Goal: Transaction & Acquisition: Purchase product/service

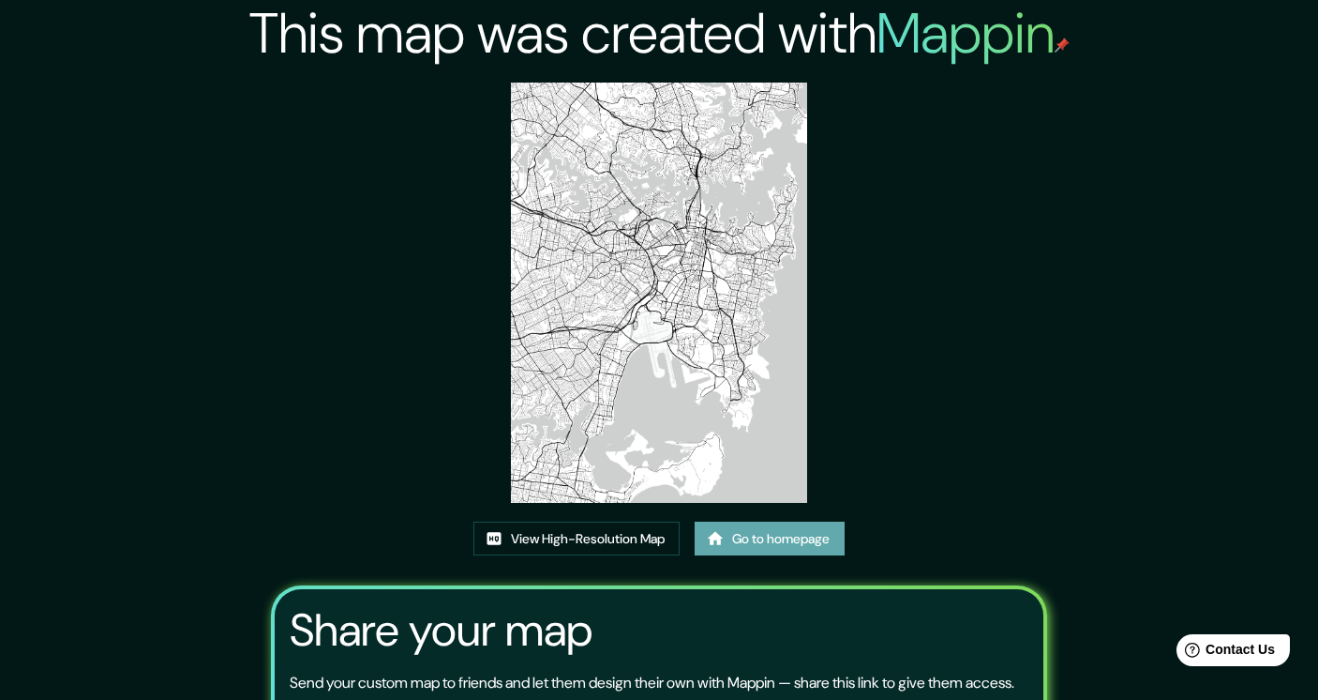
click at [763, 535] on link "Go to homepage" at bounding box center [770, 538] width 150 height 35
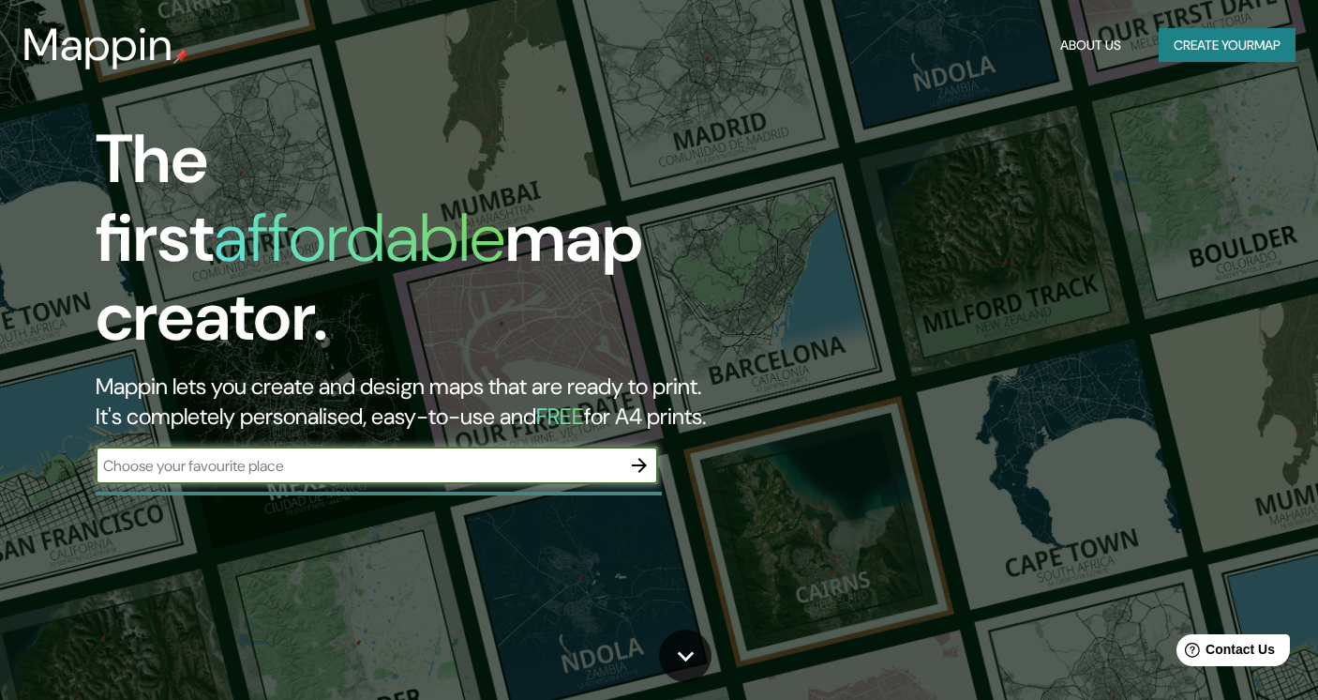
click at [299, 455] on input "text" at bounding box center [358, 466] width 525 height 22
type input "zurich"
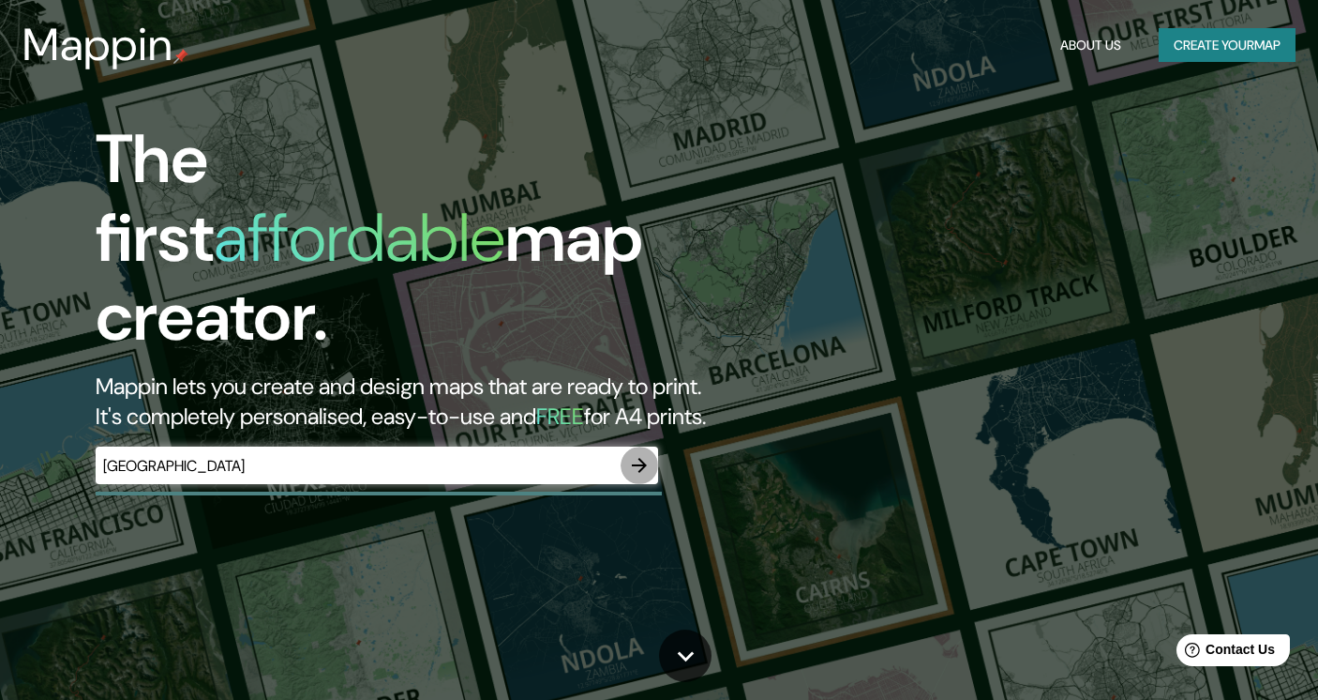
click at [639, 458] on icon "button" at bounding box center [639, 465] width 15 height 15
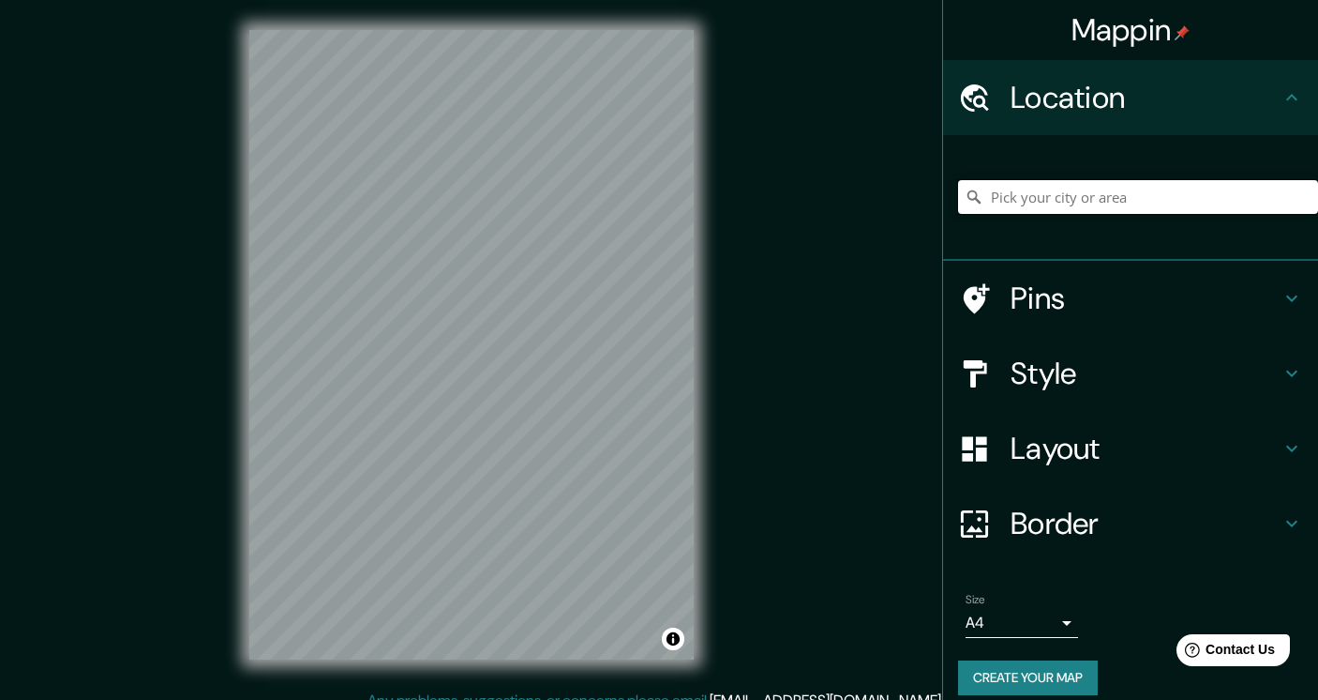
click at [1016, 204] on input "Pick your city or area" at bounding box center [1138, 197] width 360 height 34
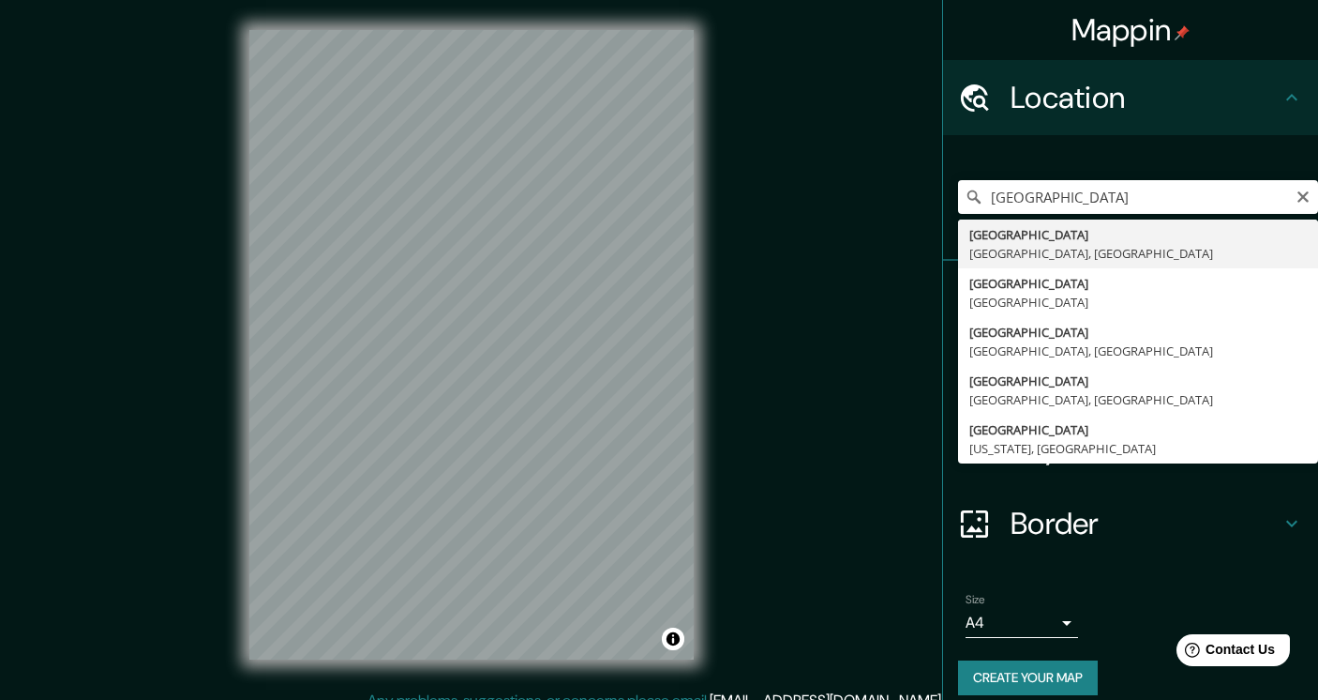
type input "Zürich, Zürich, Switzerland"
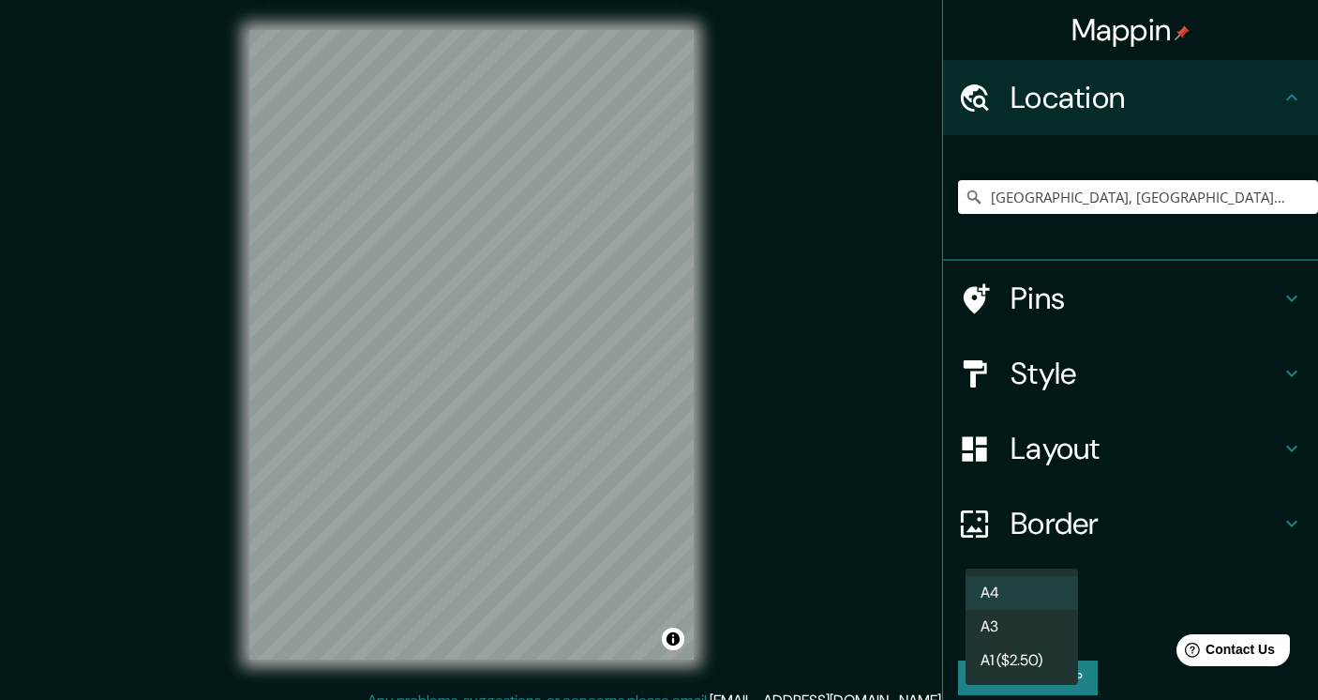
click at [1050, 622] on body "Mappin Location Zürich, Zürich, Switzerland Pins Style Layout Border Choose a b…" at bounding box center [659, 350] width 1318 height 700
click at [1000, 628] on li "A3" at bounding box center [1022, 627] width 113 height 34
type input "a4"
click at [1030, 680] on button "Create your map" at bounding box center [1028, 677] width 140 height 35
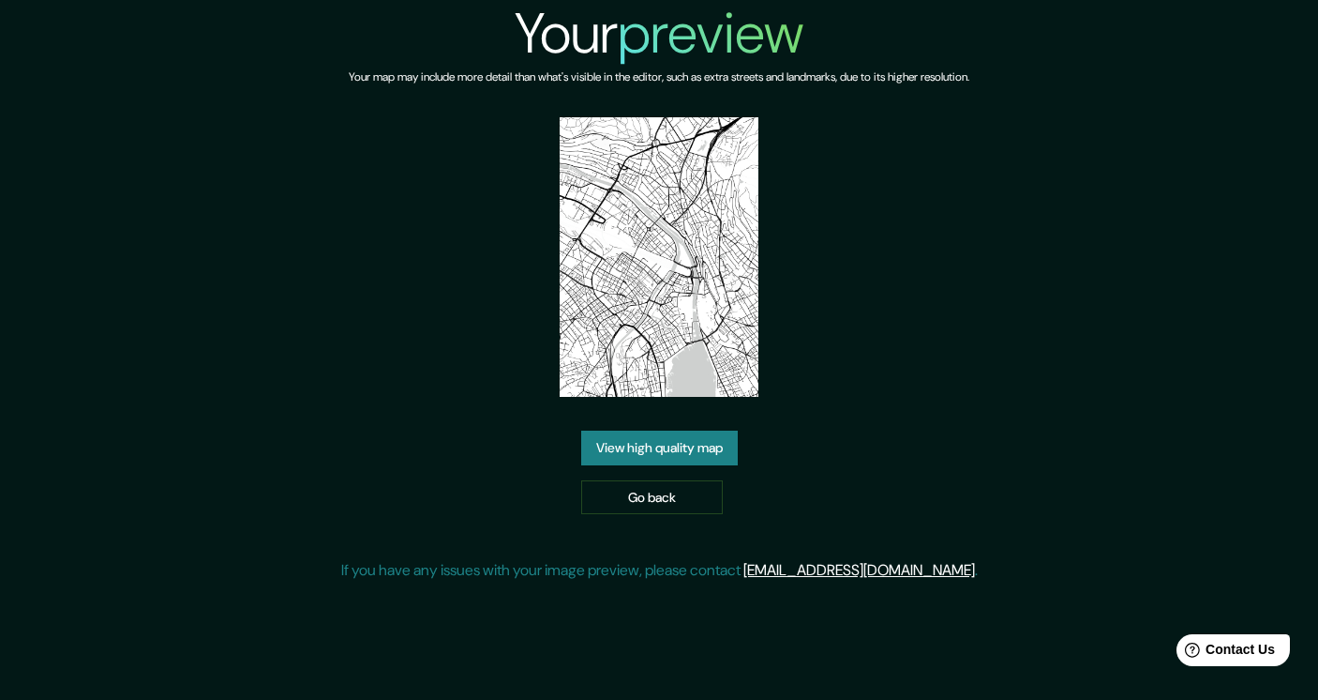
click at [621, 448] on link "View high quality map" at bounding box center [659, 447] width 157 height 35
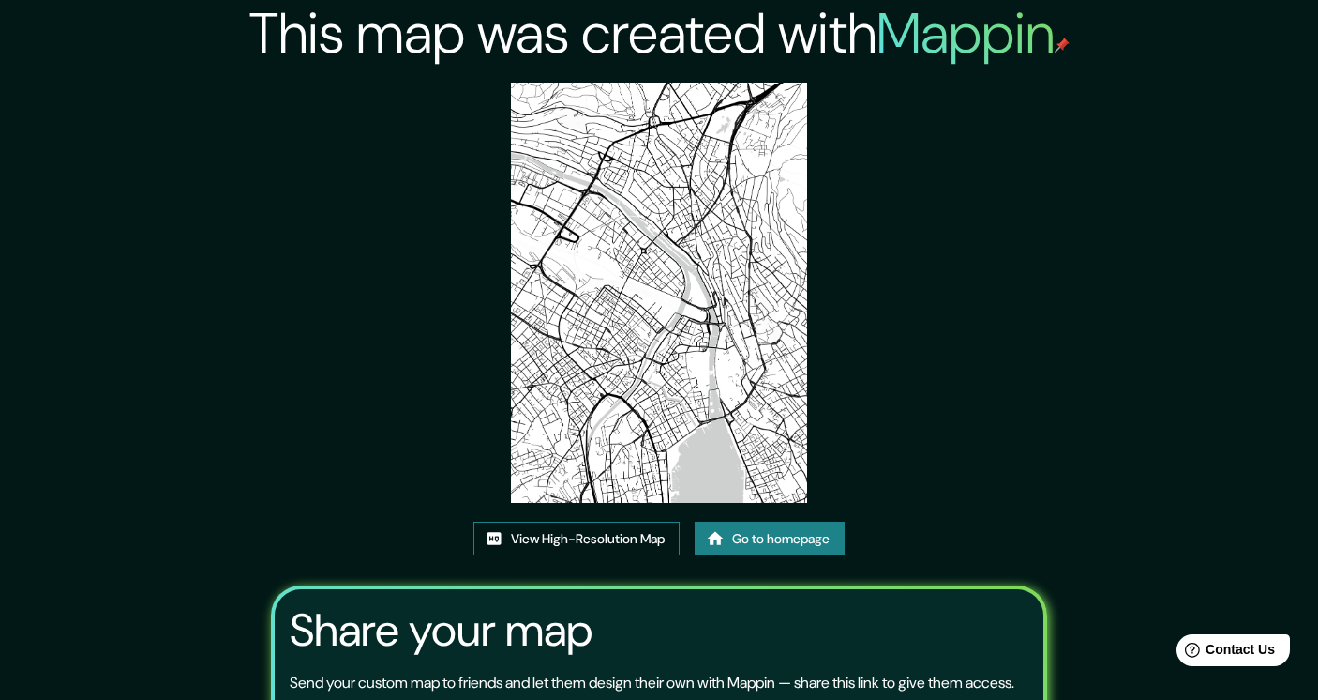
click at [629, 537] on link "View High-Resolution Map" at bounding box center [577, 538] width 206 height 35
click at [745, 538] on link "Go to homepage" at bounding box center [770, 538] width 150 height 35
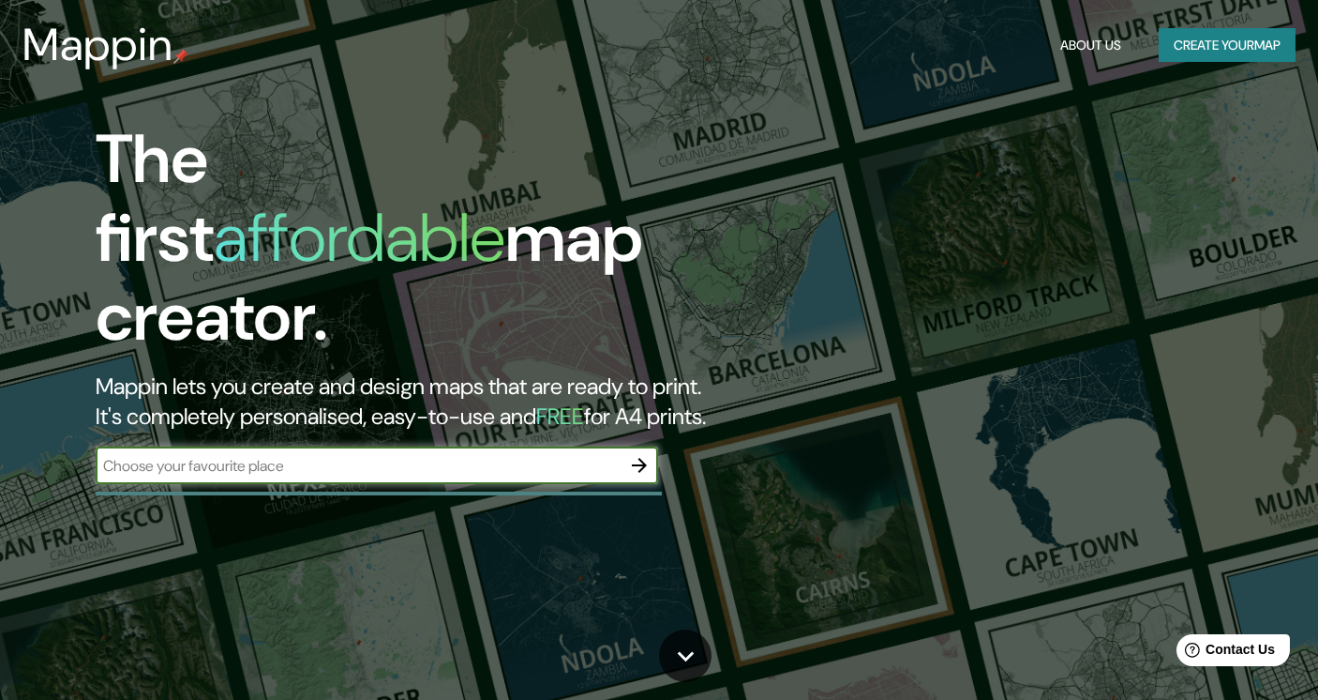
click at [370, 455] on input "text" at bounding box center [358, 466] width 525 height 22
type input "Lucern"
click at [640, 458] on icon "button" at bounding box center [639, 465] width 15 height 15
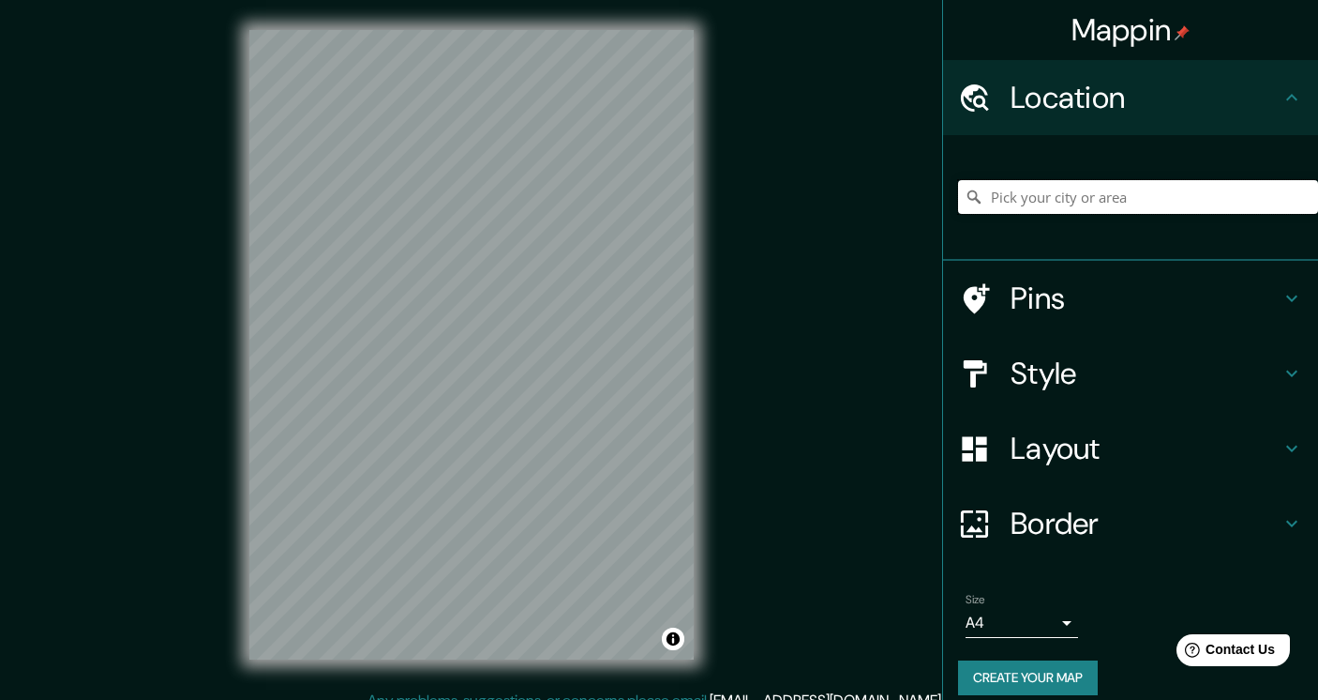
click at [1042, 207] on input "Pick your city or area" at bounding box center [1138, 197] width 360 height 34
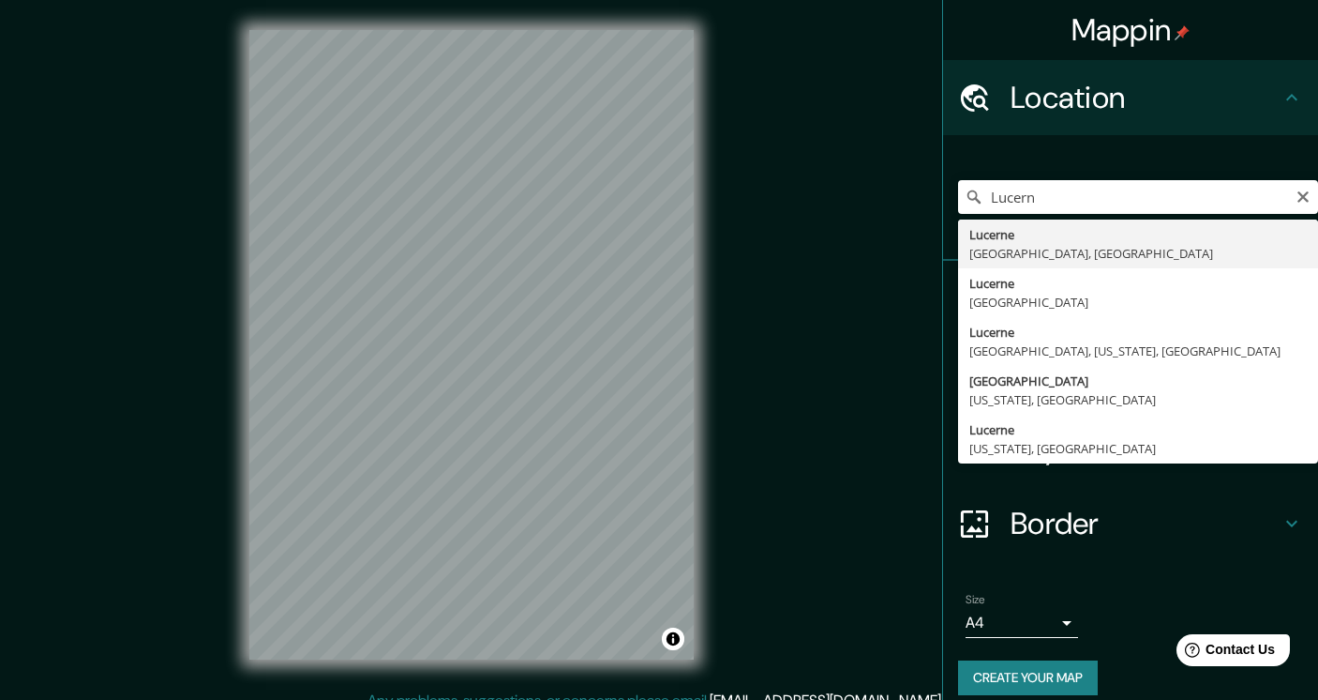
type input "Lucerne, [GEOGRAPHIC_DATA], [GEOGRAPHIC_DATA]"
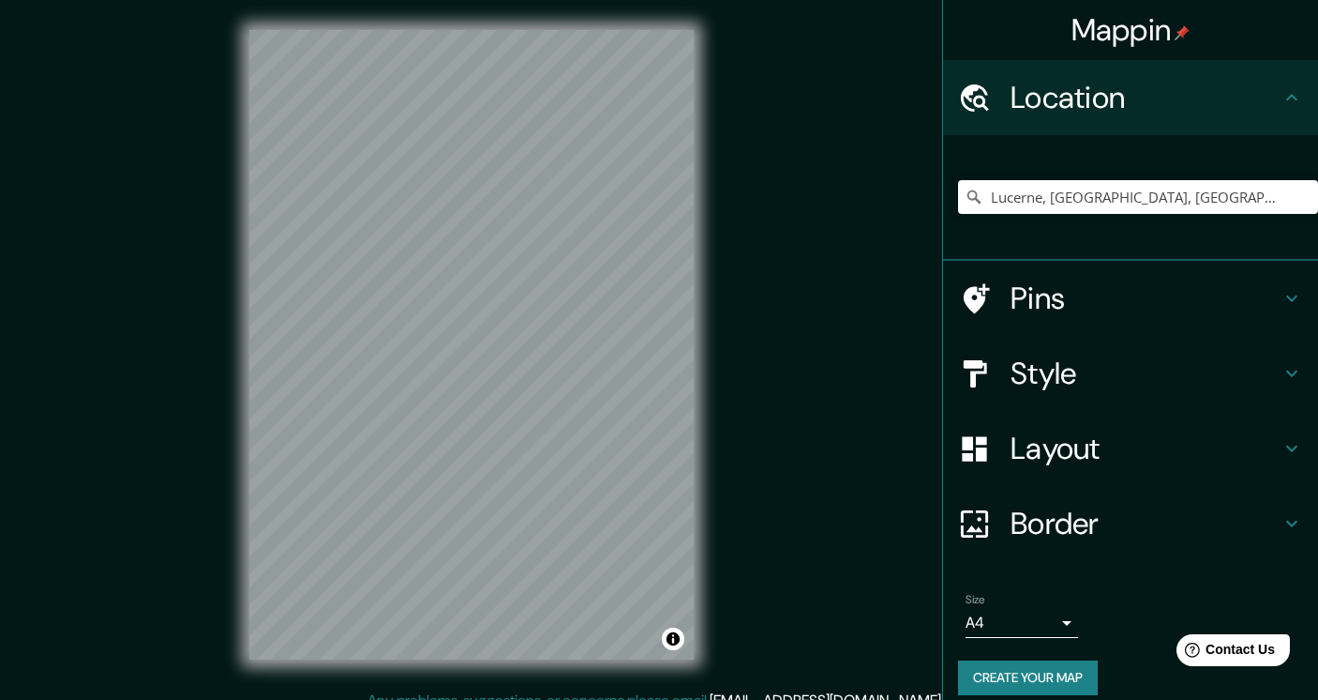
click at [1003, 614] on body "Mappin Location [GEOGRAPHIC_DATA], [GEOGRAPHIC_DATA], [GEOGRAPHIC_DATA] Pins St…" at bounding box center [659, 350] width 1318 height 700
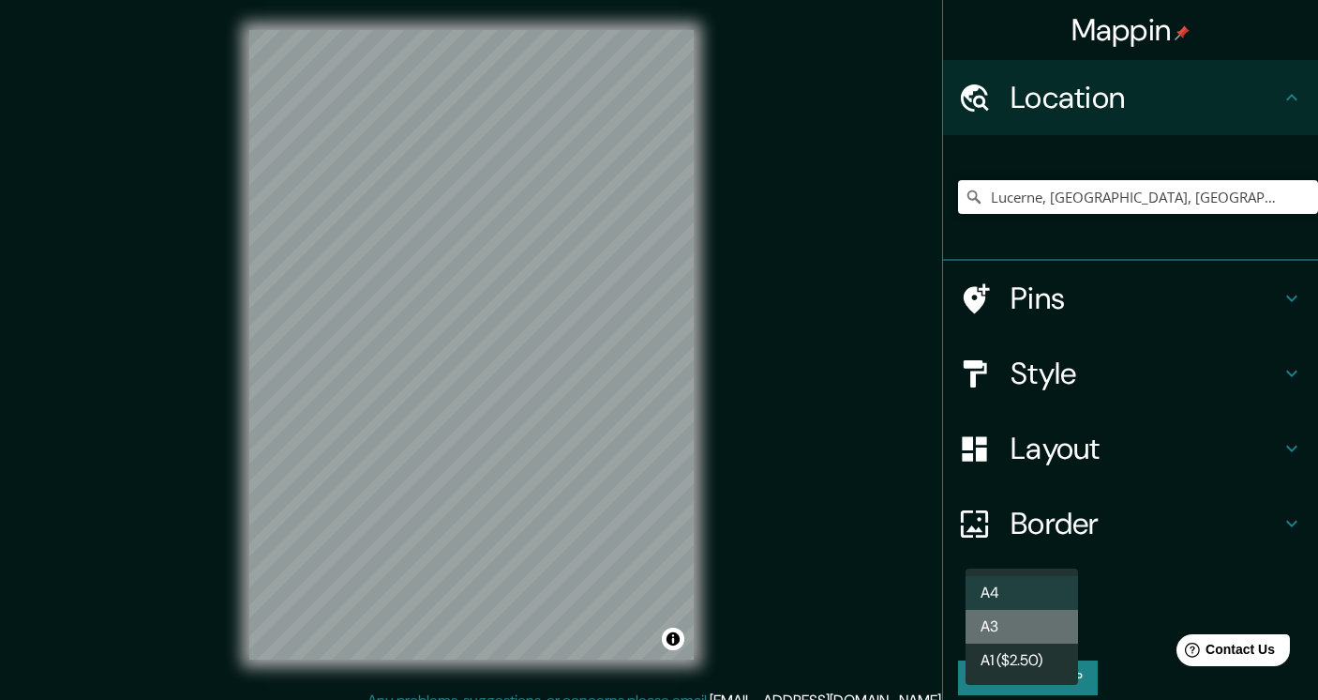
click at [1003, 625] on li "A3" at bounding box center [1022, 627] width 113 height 34
type input "a4"
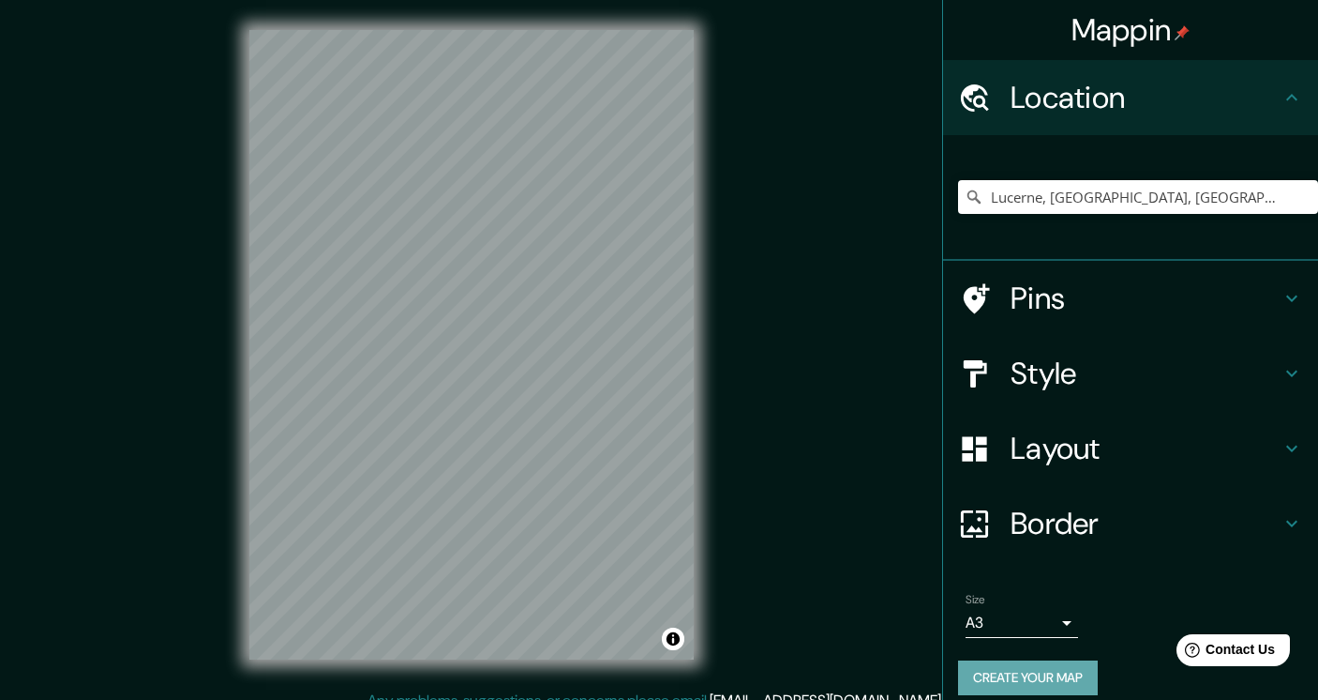
click at [1011, 672] on button "Create your map" at bounding box center [1028, 677] width 140 height 35
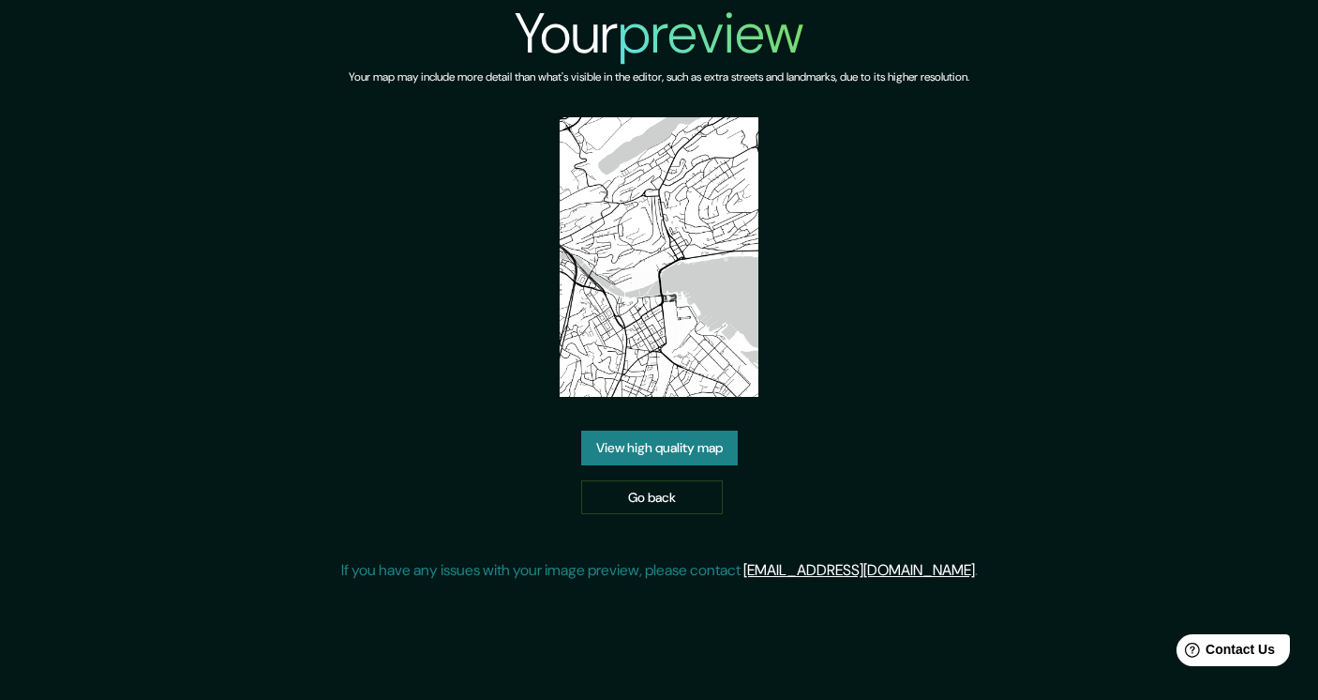
click at [655, 448] on link "View high quality map" at bounding box center [659, 447] width 157 height 35
